Goal: Information Seeking & Learning: Learn about a topic

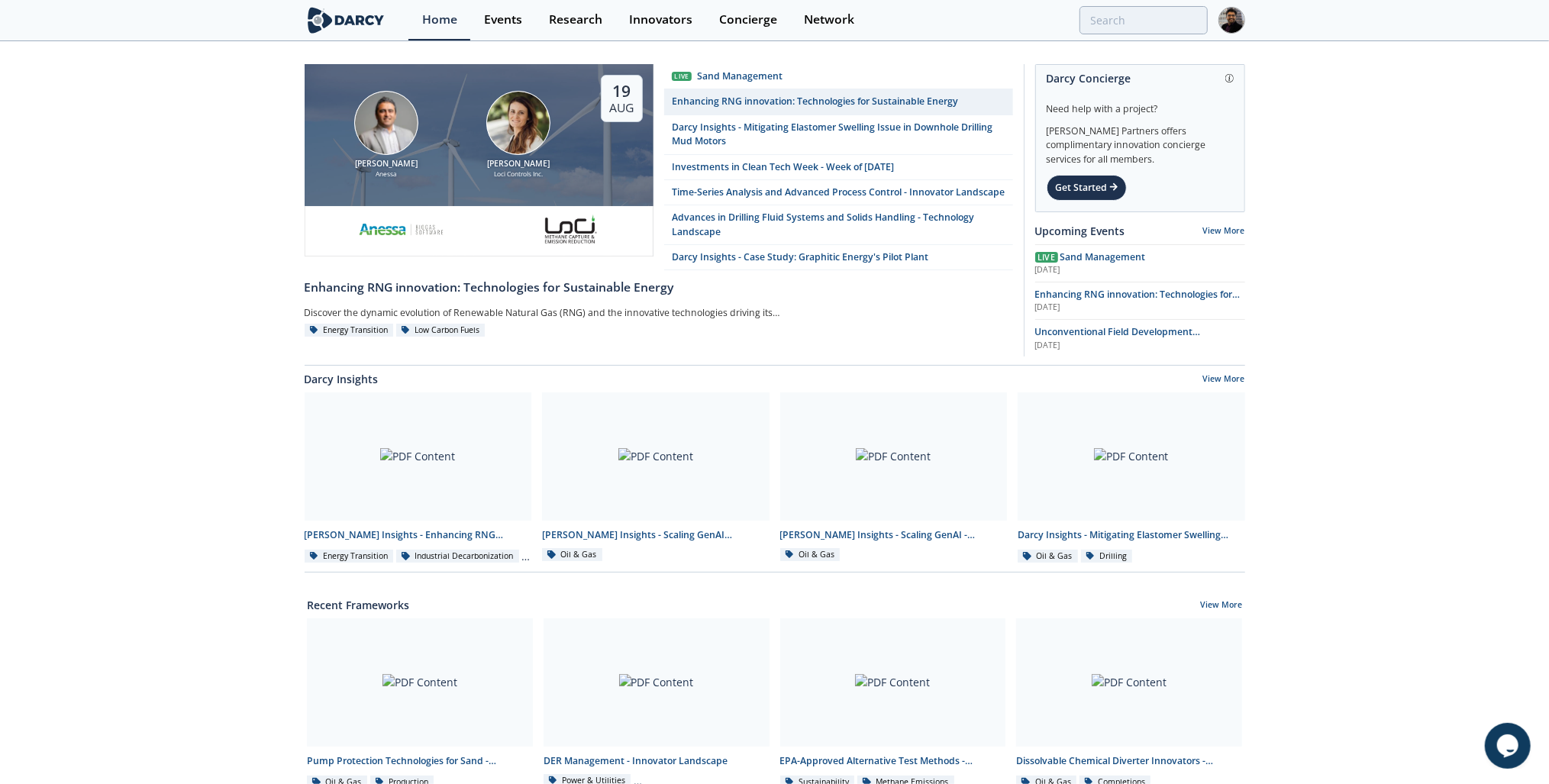
click at [493, 14] on div "Events" at bounding box center [503, 20] width 38 height 12
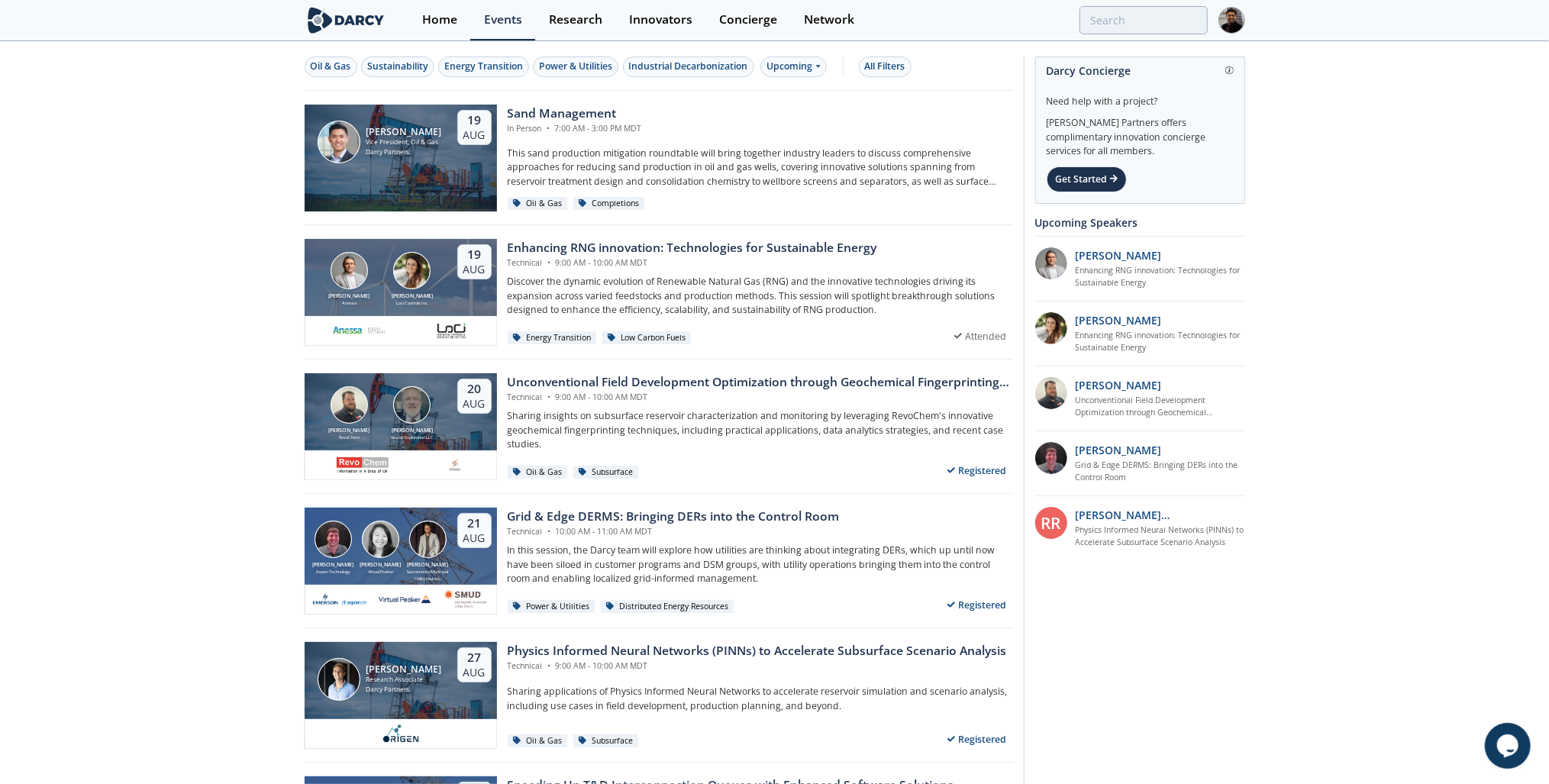
click at [350, 68] on div "Oil & Gas" at bounding box center [331, 66] width 41 height 14
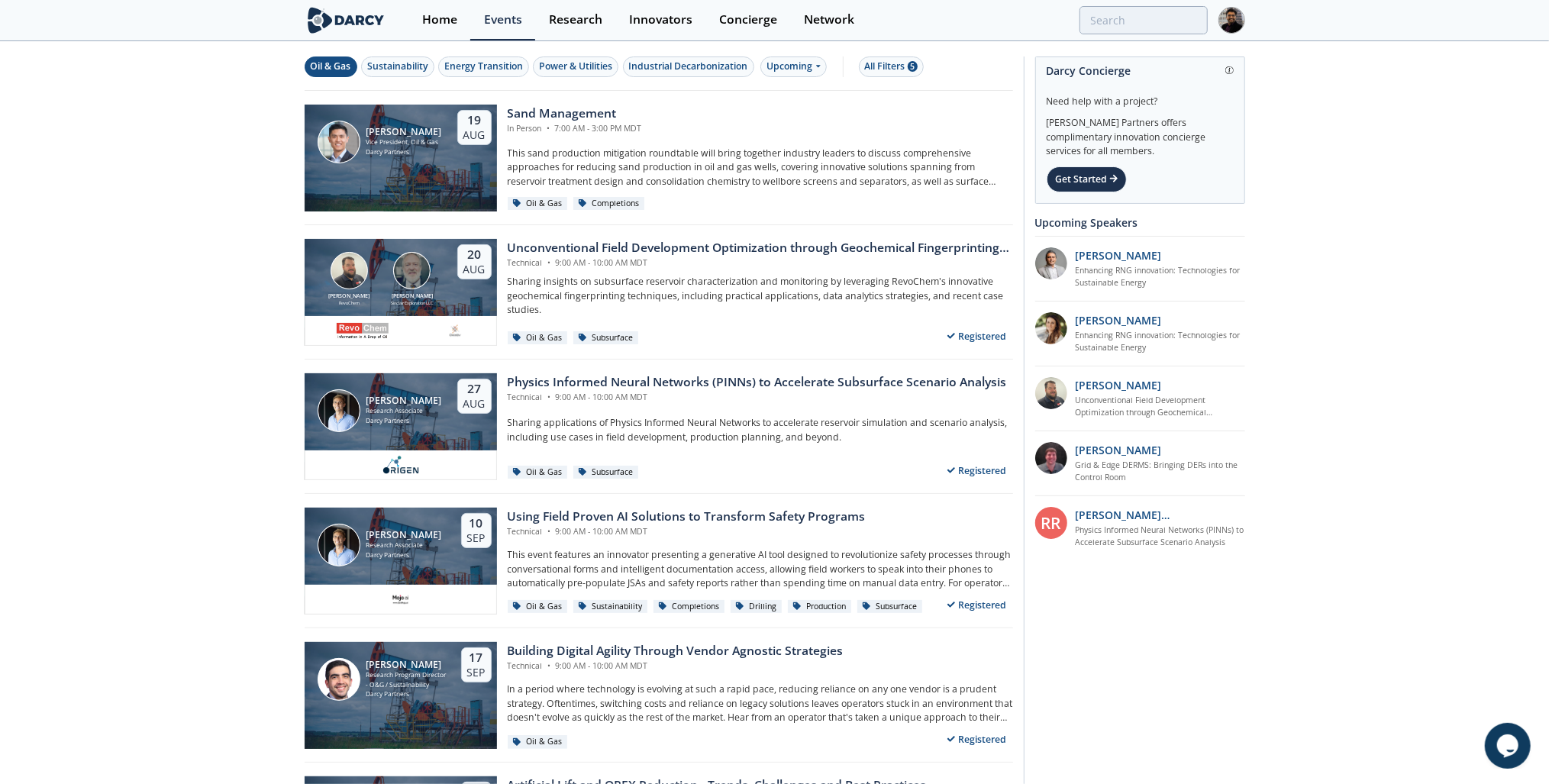
click at [801, 59] on div "Upcoming" at bounding box center [794, 67] width 66 height 21
click at [803, 119] on div "Past" at bounding box center [809, 116] width 94 height 24
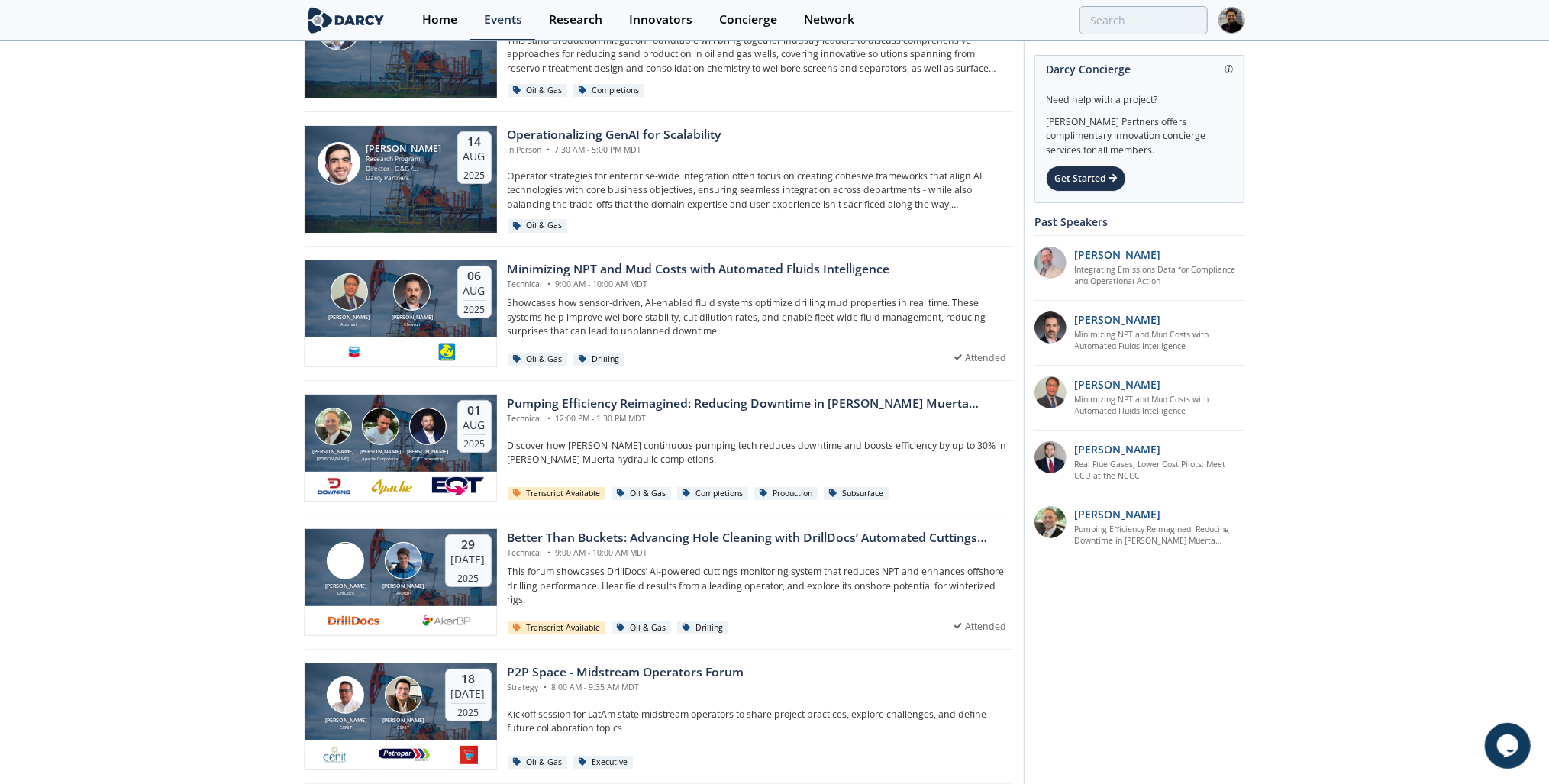
scroll to position [122, 0]
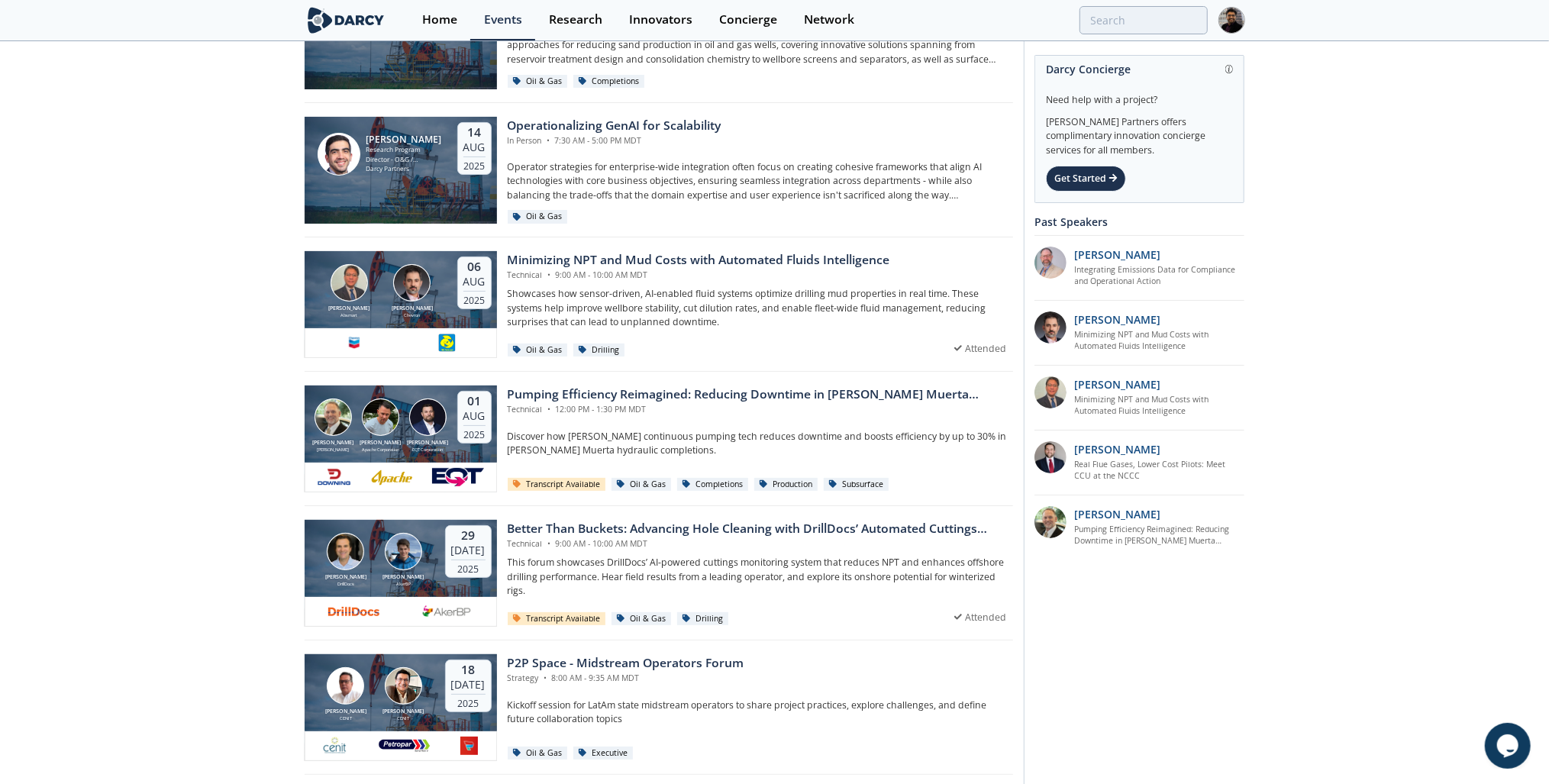
click at [437, 311] on div "[PERSON_NAME] Absmart [PERSON_NAME] Chevron" at bounding box center [381, 291] width 142 height 55
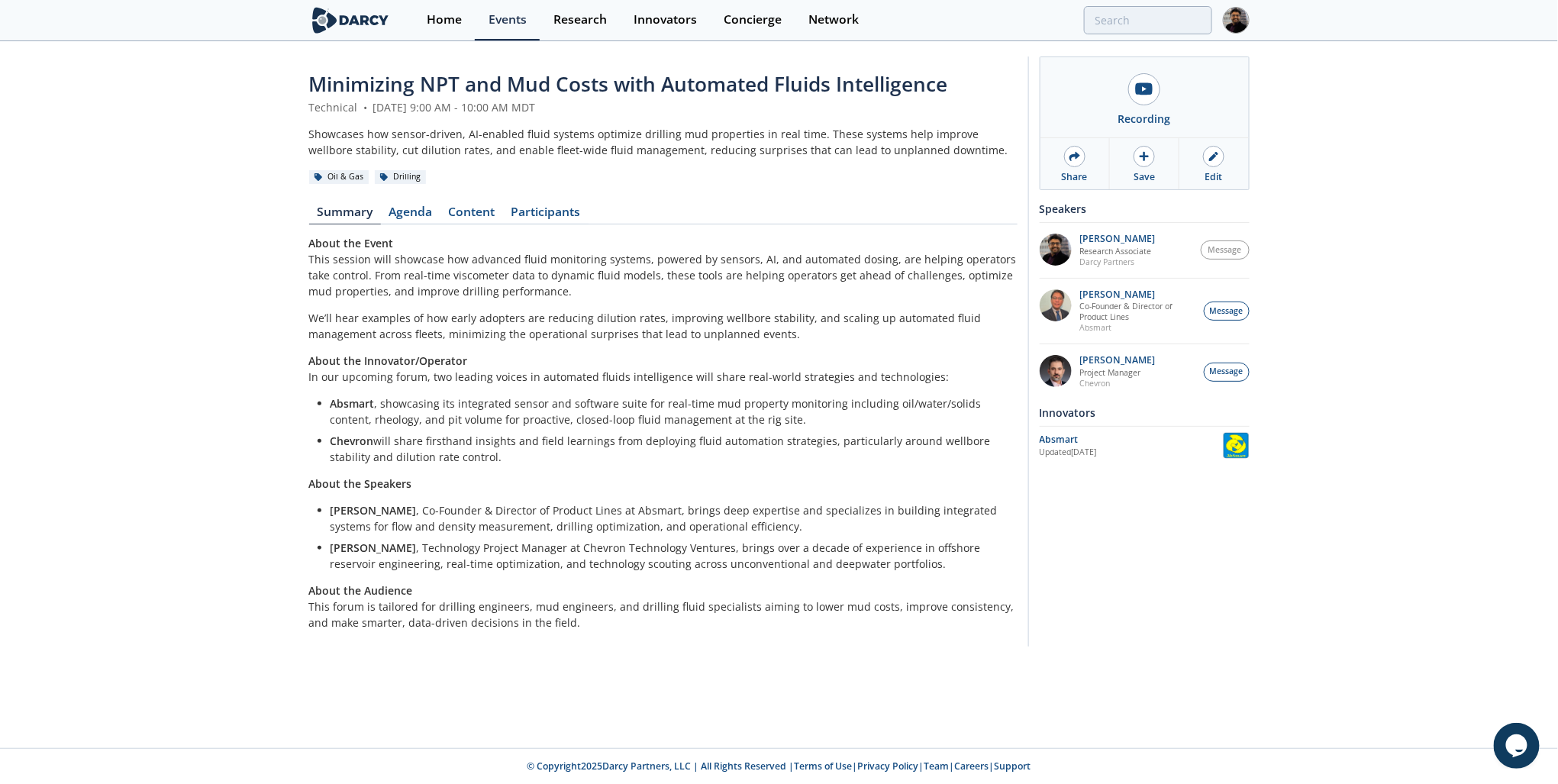
click at [418, 219] on link "Agenda" at bounding box center [410, 215] width 59 height 18
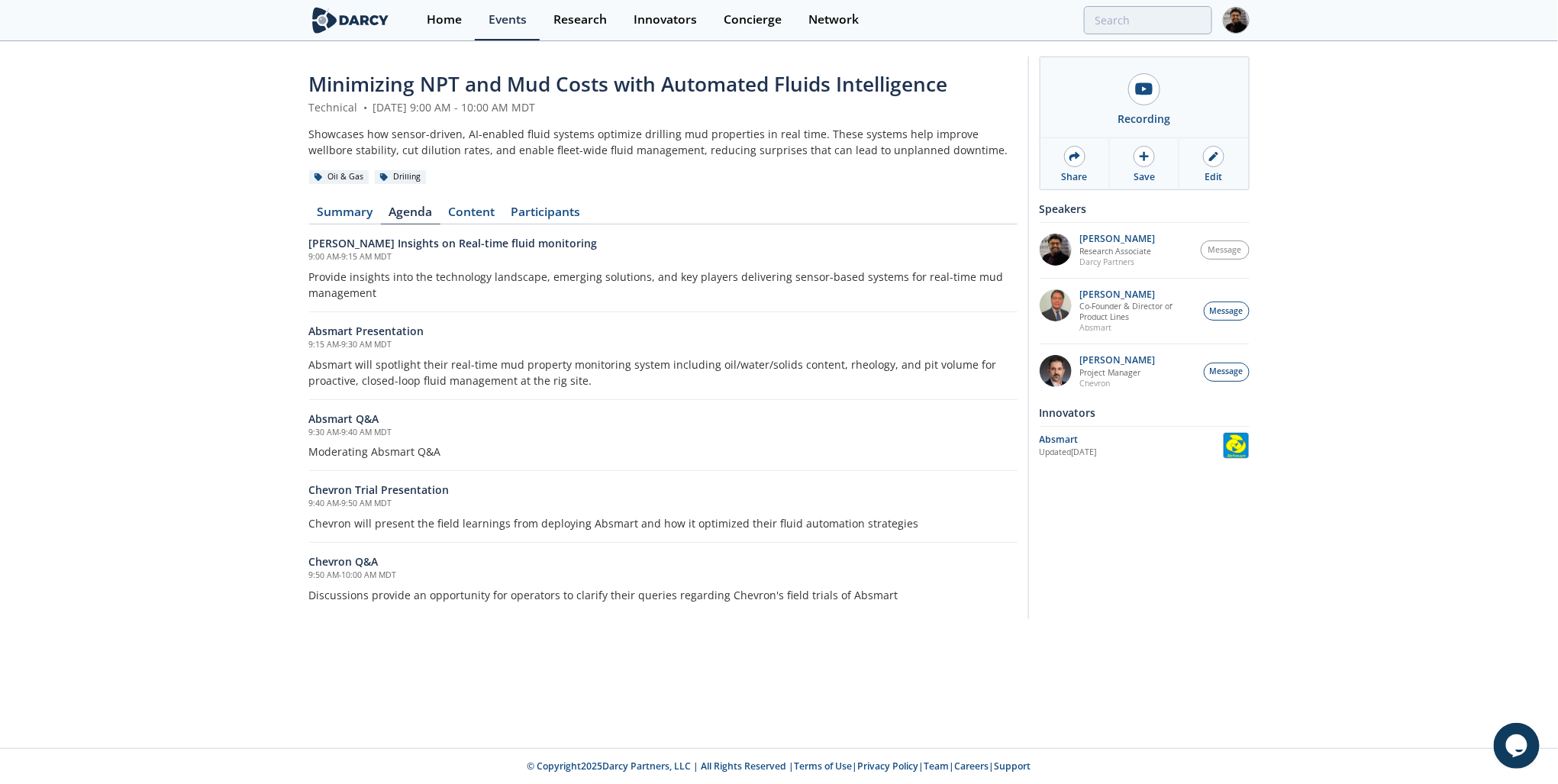
click at [500, 211] on link "Content" at bounding box center [471, 215] width 62 height 18
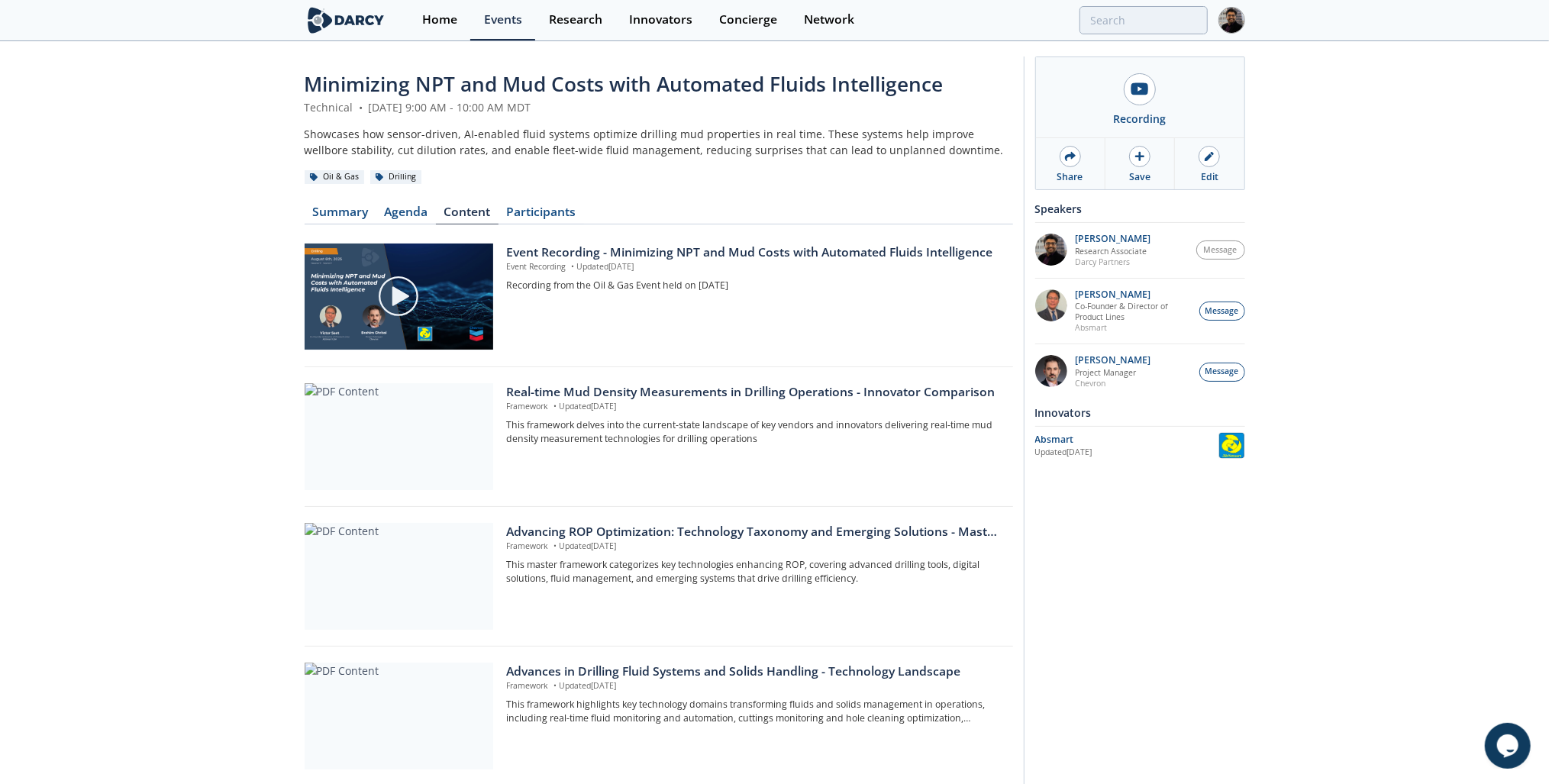
click at [438, 251] on img at bounding box center [399, 296] width 189 height 106
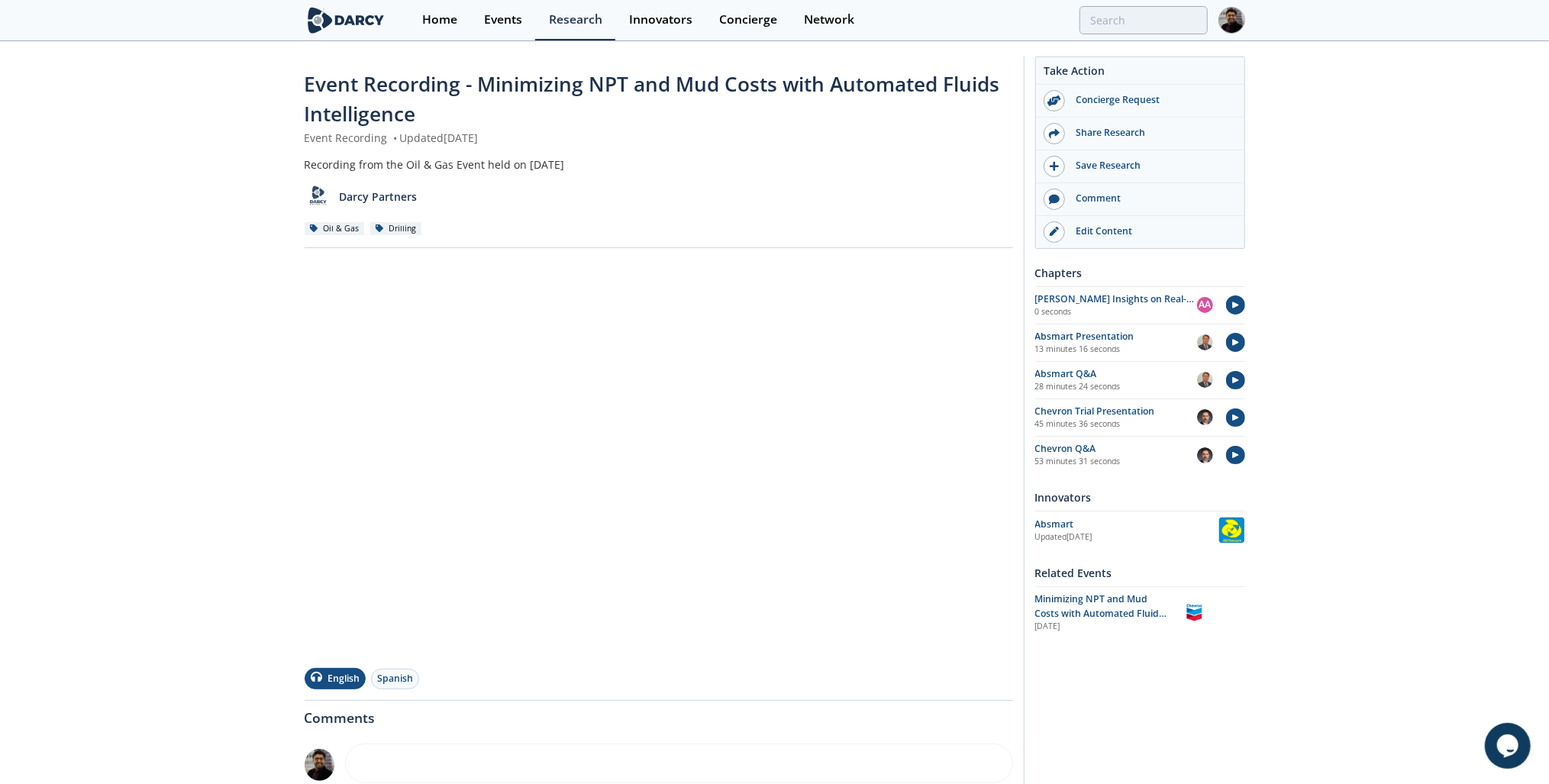
click at [1089, 219] on link "Edit Content" at bounding box center [1140, 232] width 208 height 32
